Goal: Find specific page/section: Find specific page/section

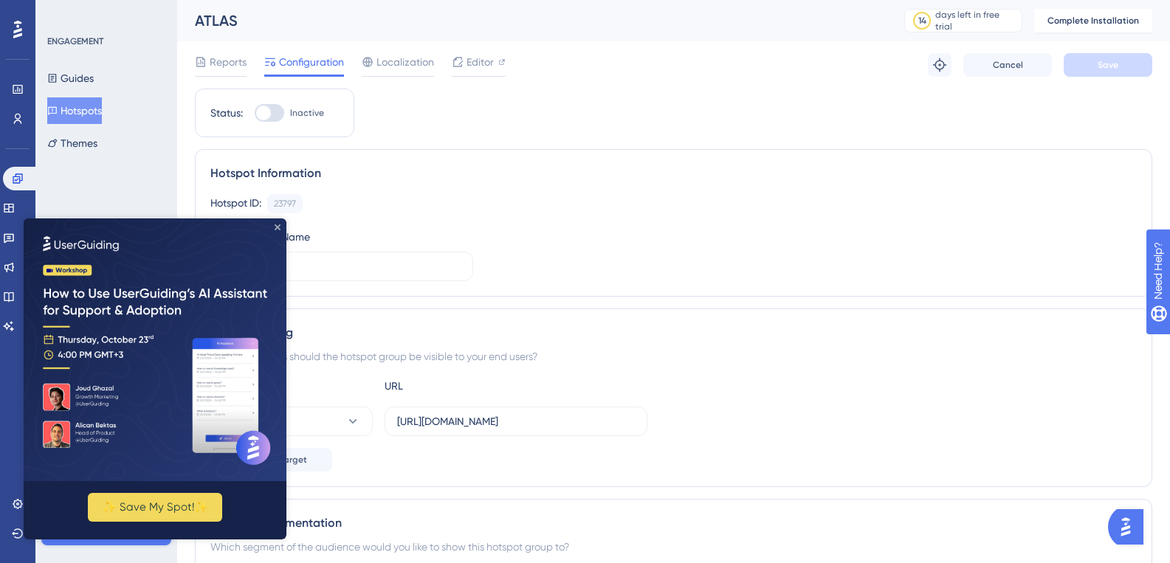
drag, startPoint x: 276, startPoint y: 229, endPoint x: 300, endPoint y: 447, distance: 219.1
click at [276, 229] on icon "Close Preview" at bounding box center [278, 227] width 6 height 6
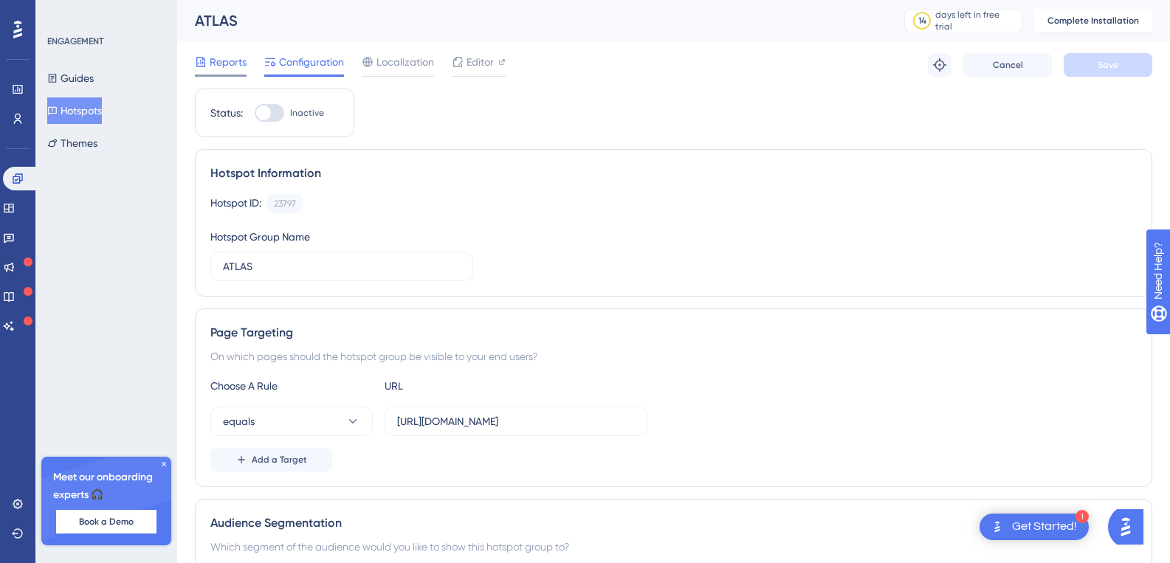
click at [217, 60] on span "Reports" at bounding box center [228, 62] width 37 height 18
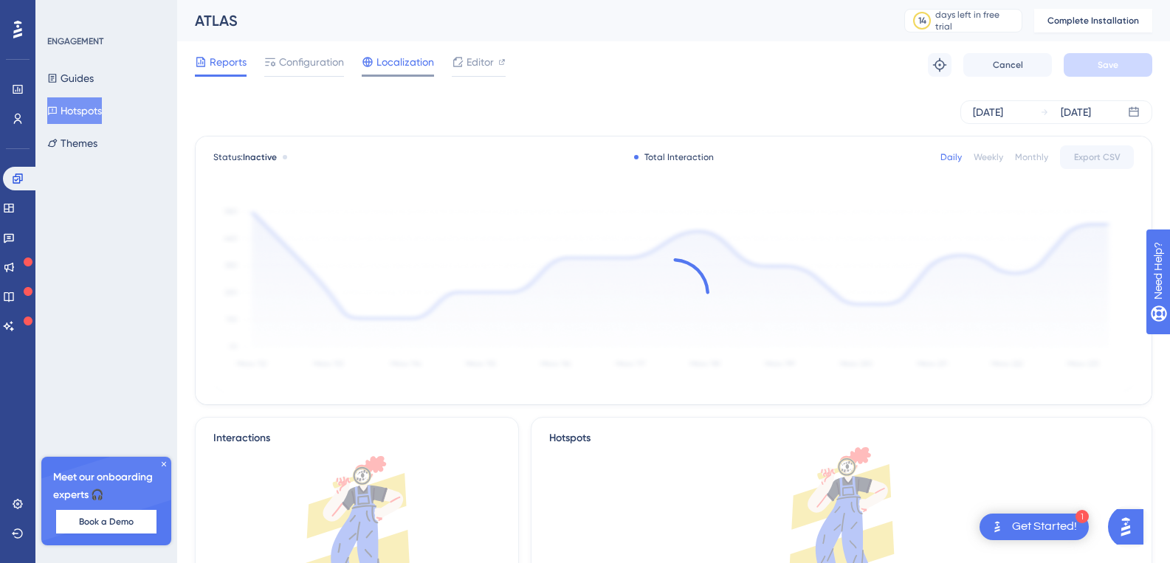
click at [393, 61] on span "Localization" at bounding box center [405, 62] width 58 height 18
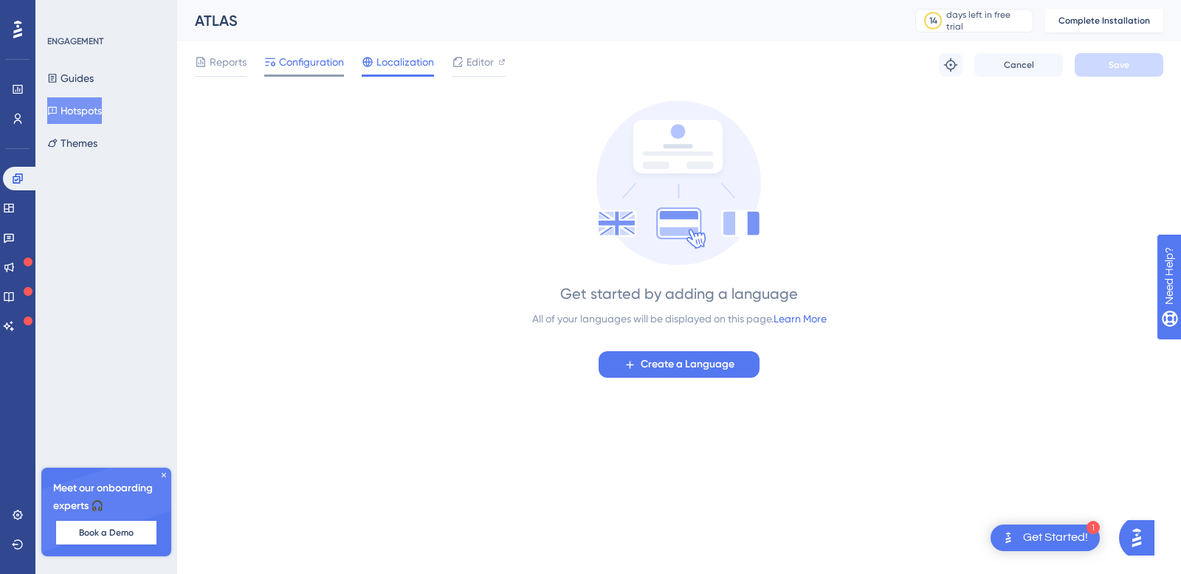
click at [310, 73] on div "Configuration" at bounding box center [304, 65] width 80 height 24
